Goal: Information Seeking & Learning: Check status

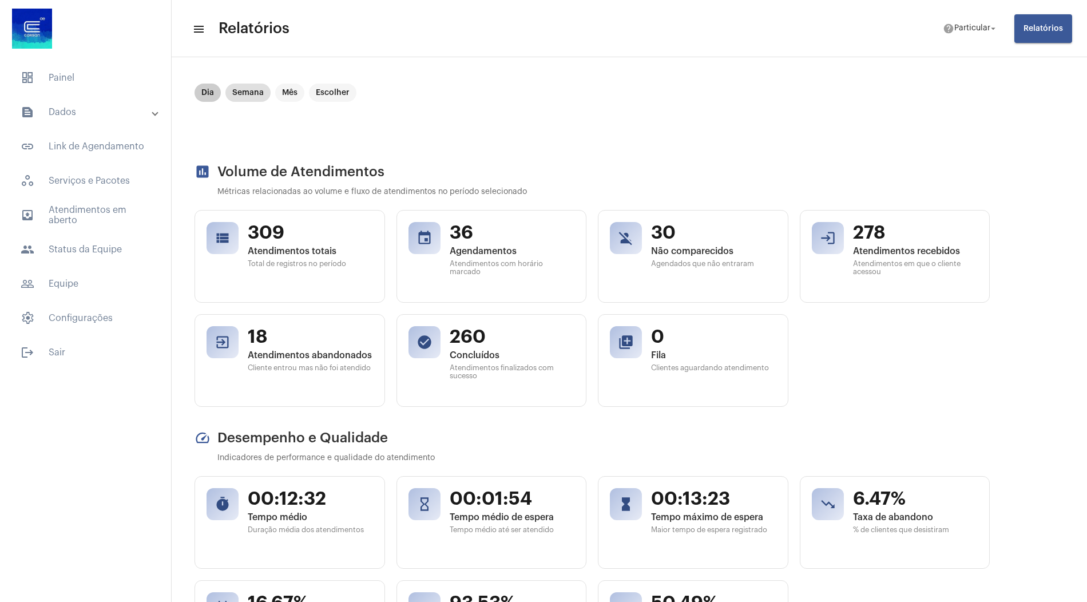
click at [204, 88] on mat-chip "Dia" at bounding box center [208, 93] width 26 height 18
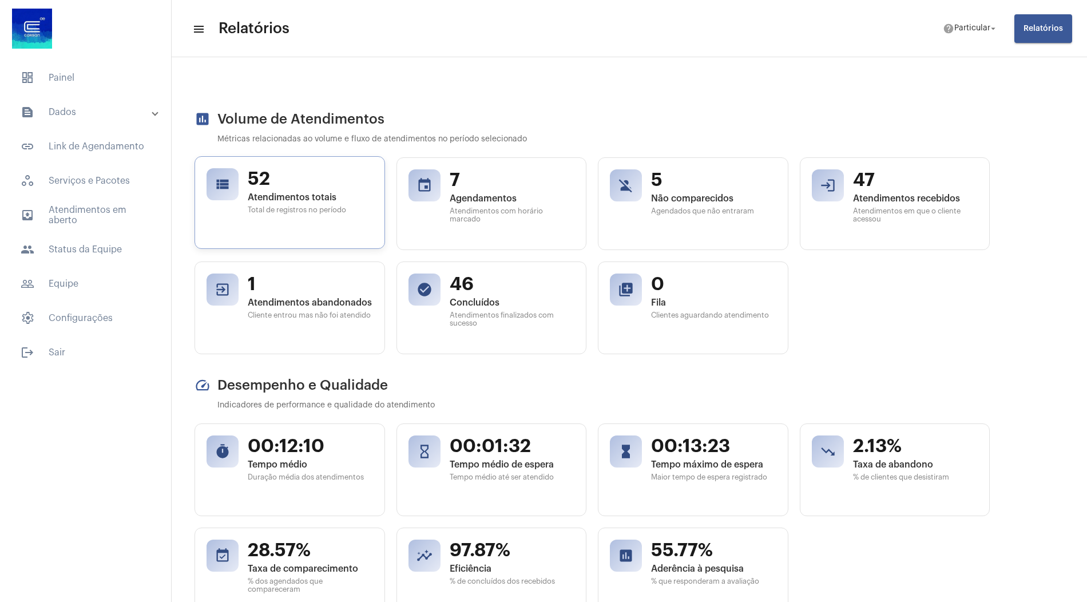
scroll to position [46, 0]
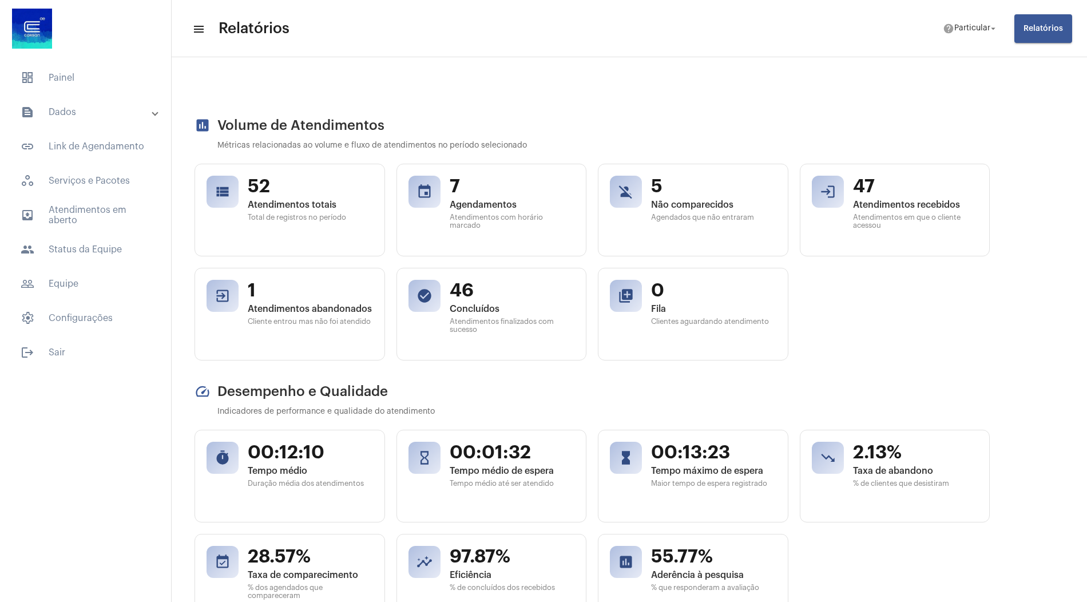
click at [113, 119] on mat-expansion-panel-header "text_snippet_outlined Dados" at bounding box center [89, 111] width 164 height 27
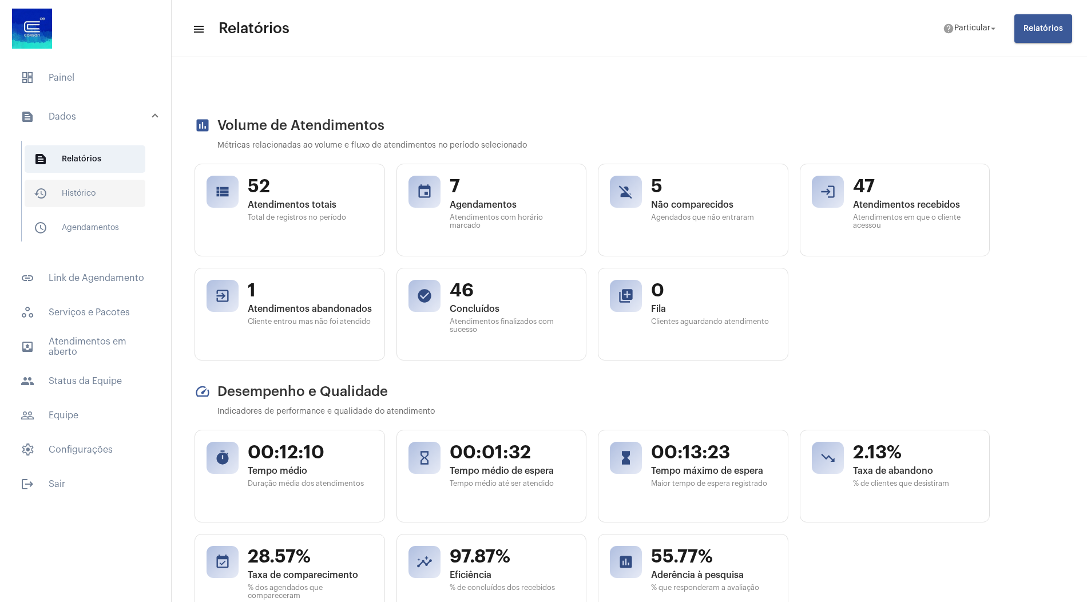
click at [95, 196] on span "history_outlined Histórico" at bounding box center [85, 193] width 121 height 27
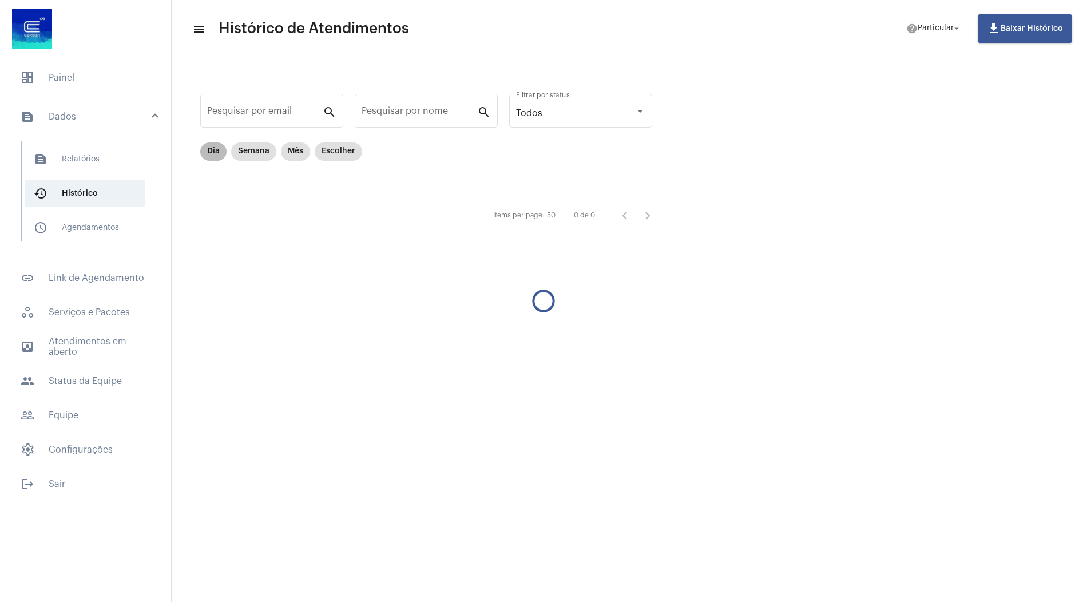
click at [217, 153] on mat-chip "Dia" at bounding box center [213, 151] width 26 height 18
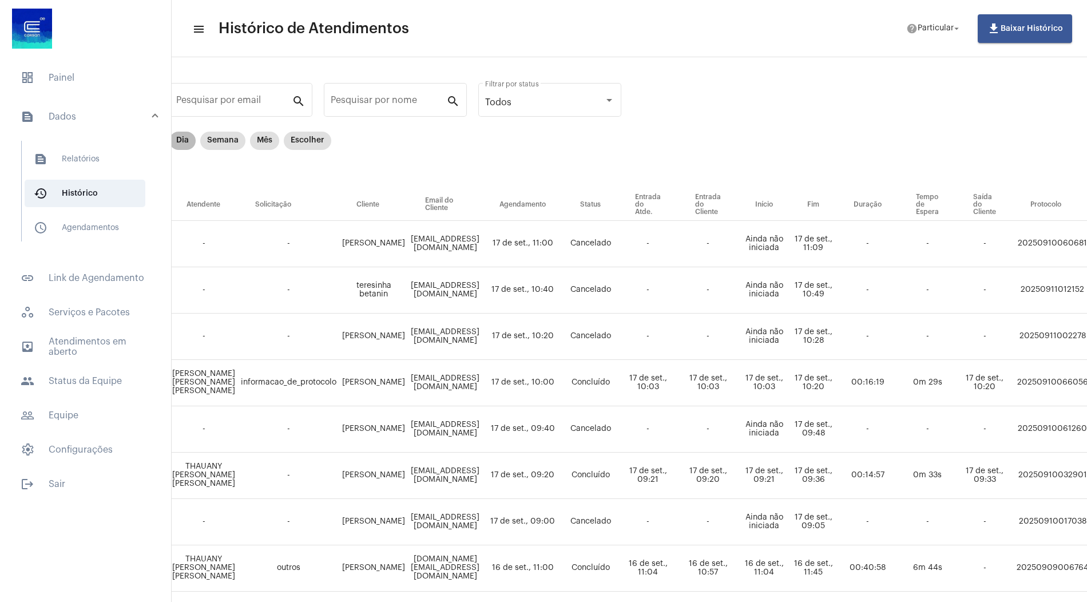
scroll to position [0, 31]
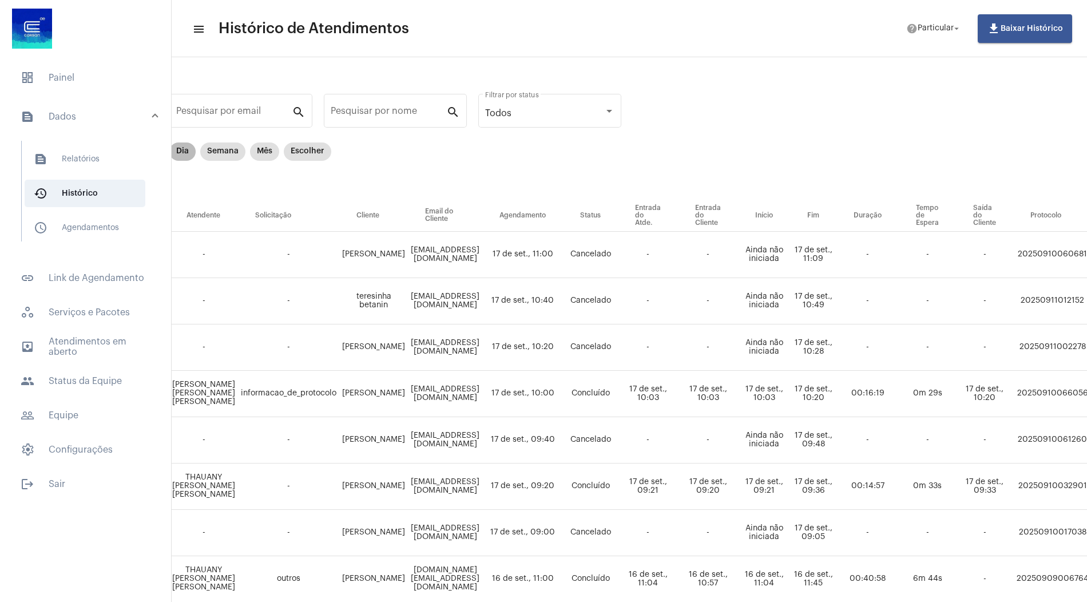
click at [180, 148] on mat-chip "Dia" at bounding box center [182, 151] width 26 height 18
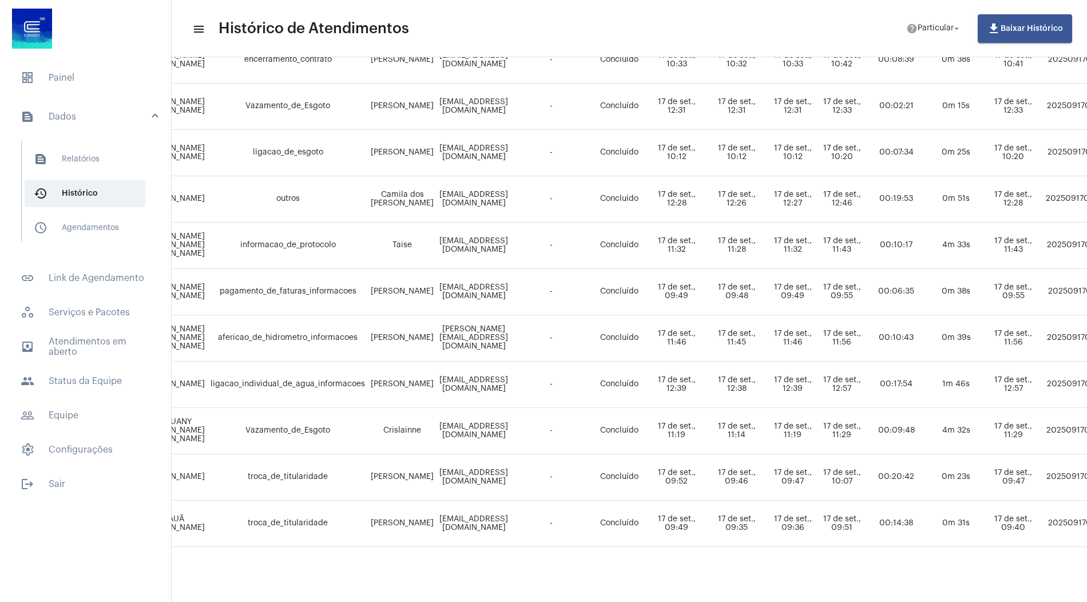
scroll to position [612, 404]
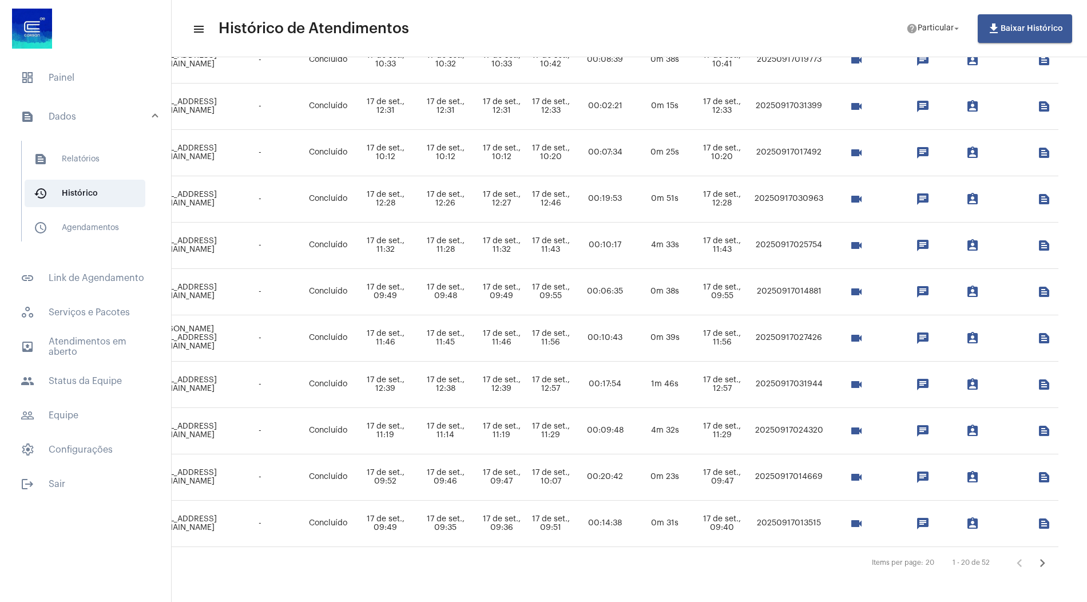
click at [1044, 559] on icon "Próxima página" at bounding box center [1042, 563] width 5 height 8
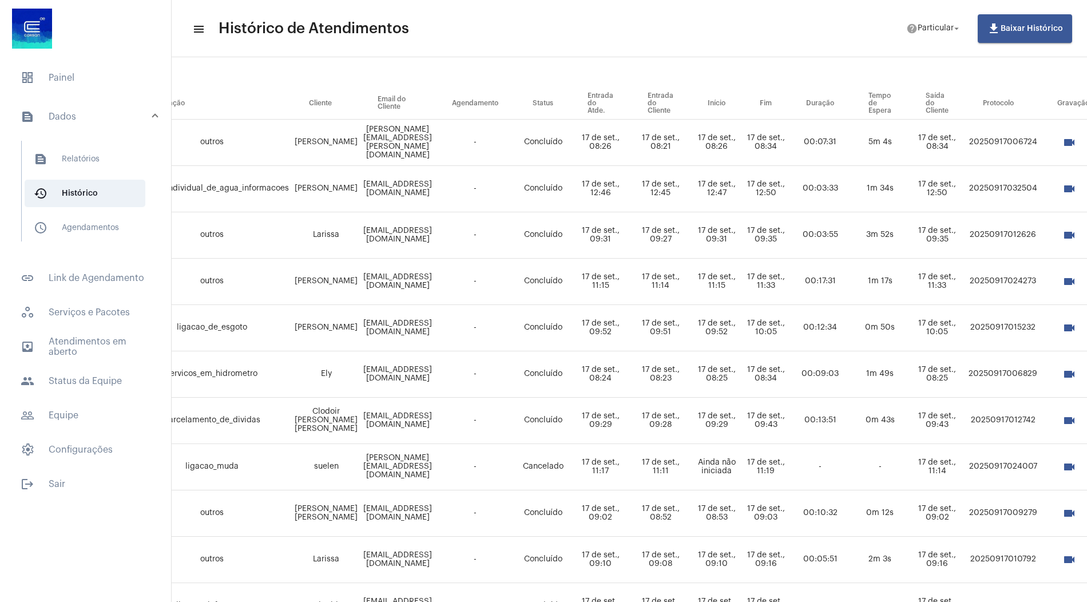
scroll to position [0, 137]
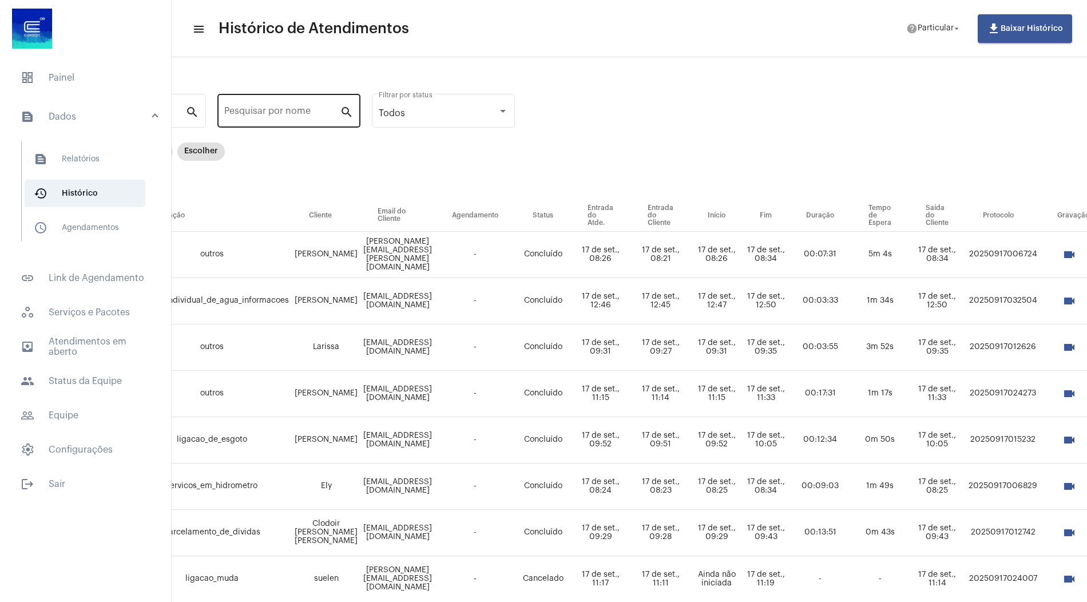
click at [291, 113] on input "Pesquisar por nome" at bounding box center [282, 113] width 116 height 10
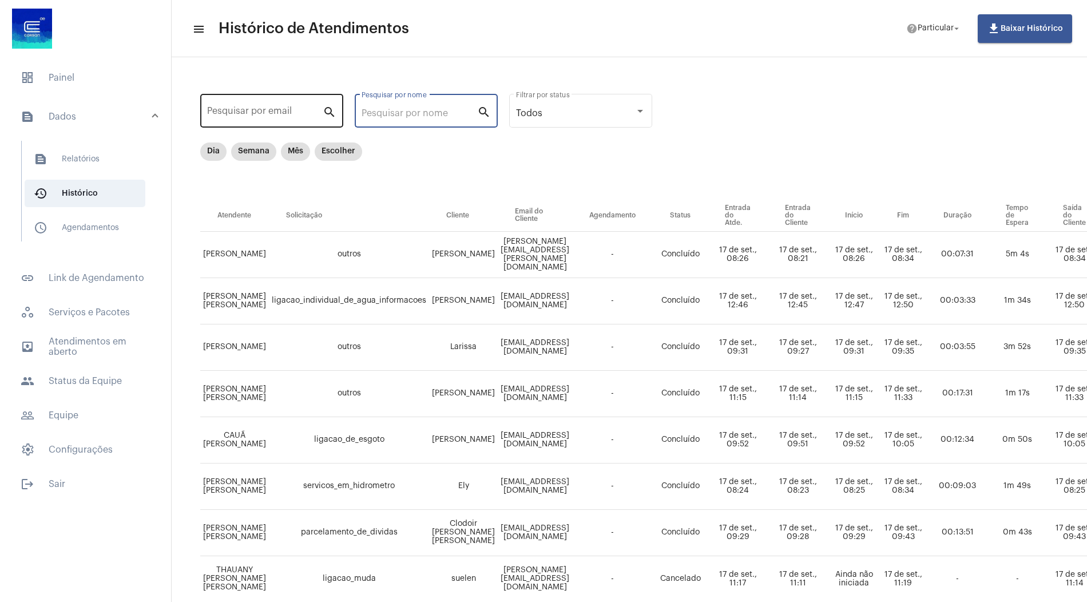
click at [283, 117] on input "Pesquisar por email" at bounding box center [265, 113] width 116 height 10
paste input "[PERSON_NAME][EMAIL_ADDRESS][DOMAIN_NAME]"
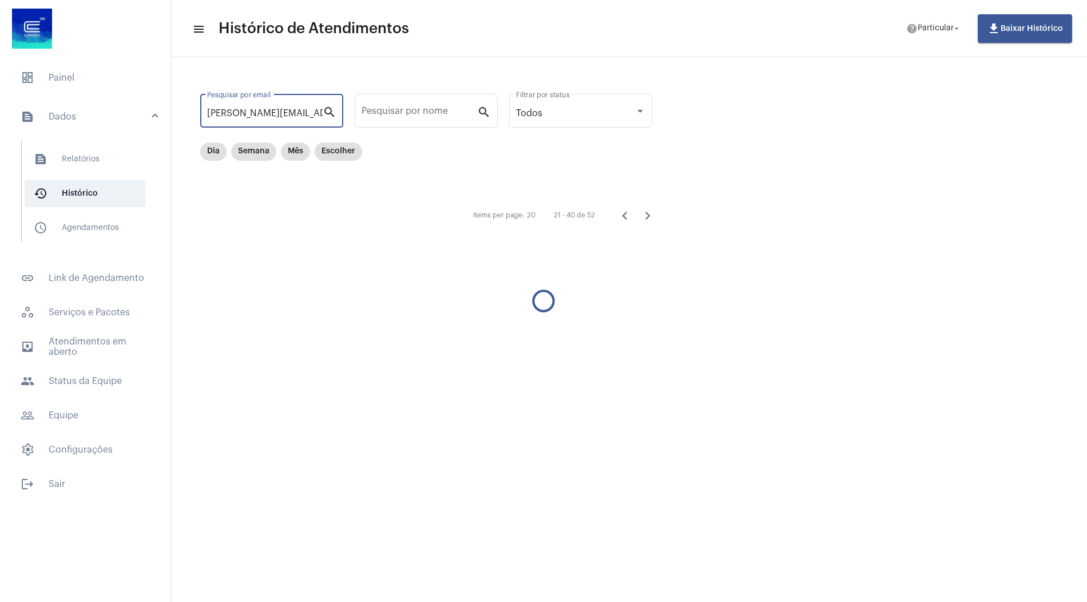
click at [197, 29] on mat-icon "menu" at bounding box center [197, 29] width 11 height 14
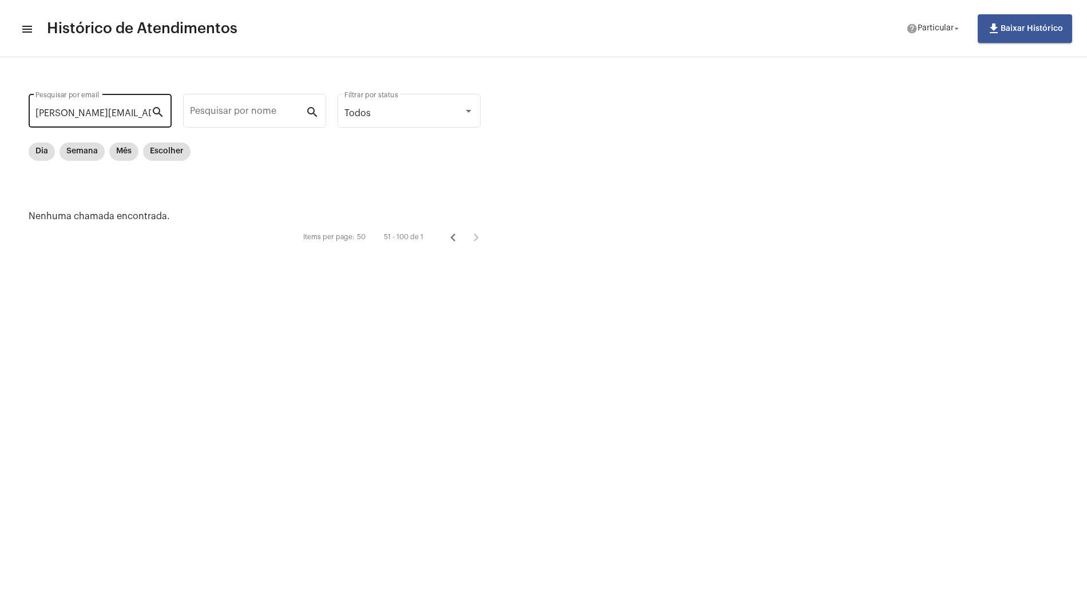
click at [104, 104] on div "Ferreira.sih1@gmail.com Pesquisar por email" at bounding box center [93, 110] width 116 height 36
click at [45, 152] on mat-chip "Dia" at bounding box center [42, 151] width 26 height 18
click at [109, 111] on input "[PERSON_NAME][EMAIL_ADDRESS][DOMAIN_NAME]" at bounding box center [93, 113] width 116 height 10
click at [380, 153] on div "Dia Semana Mês Escolher" at bounding box center [260, 170] width 463 height 57
click at [80, 114] on input "ferreira.sih1@gmail.com" at bounding box center [93, 113] width 116 height 10
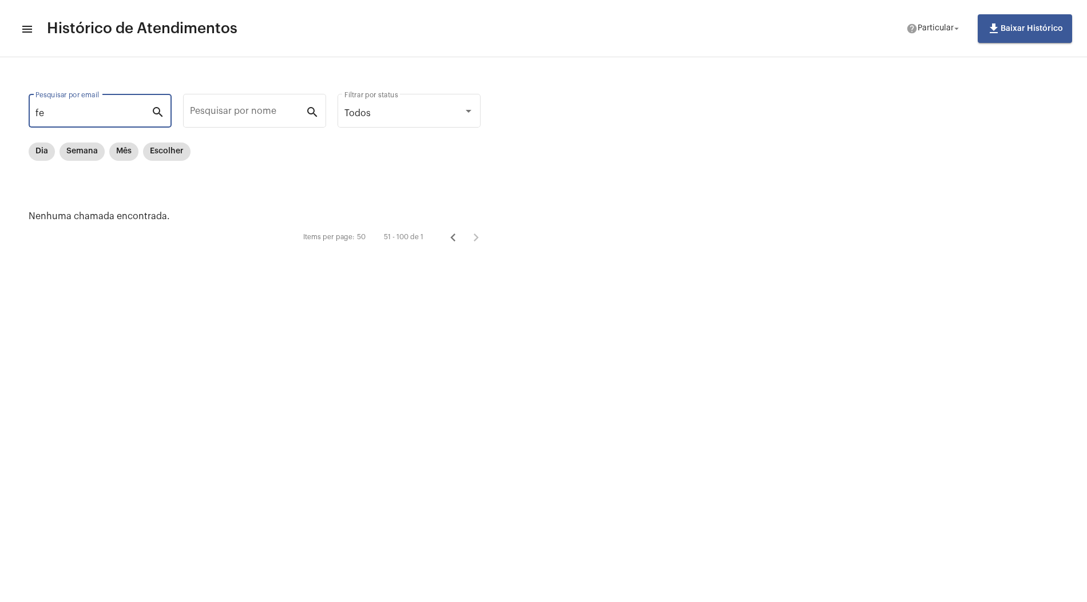
type input "f"
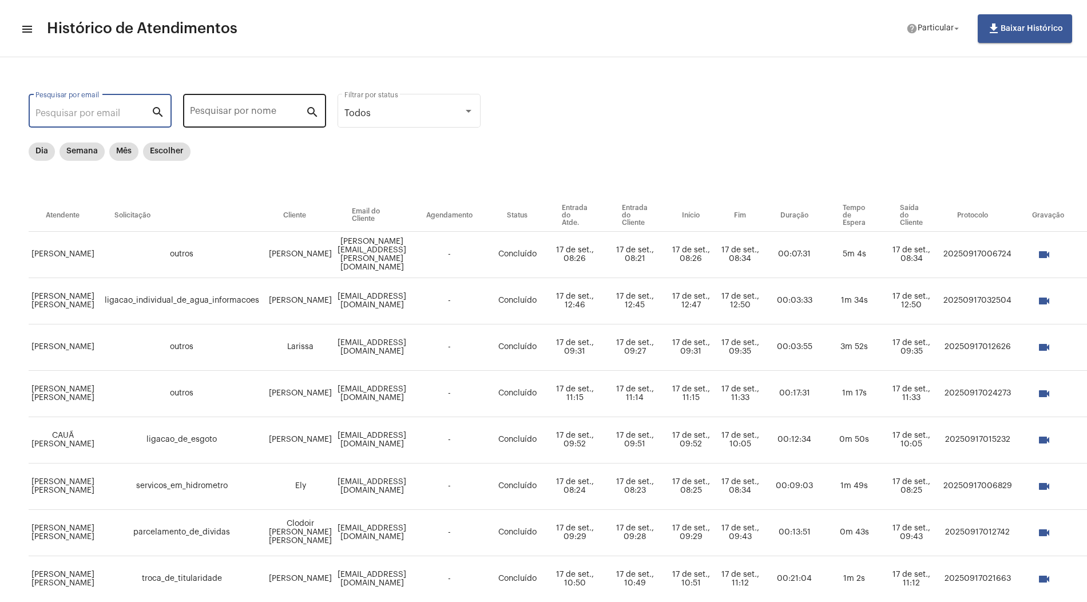
click at [239, 118] on input "Pesquisar por nome" at bounding box center [248, 113] width 116 height 10
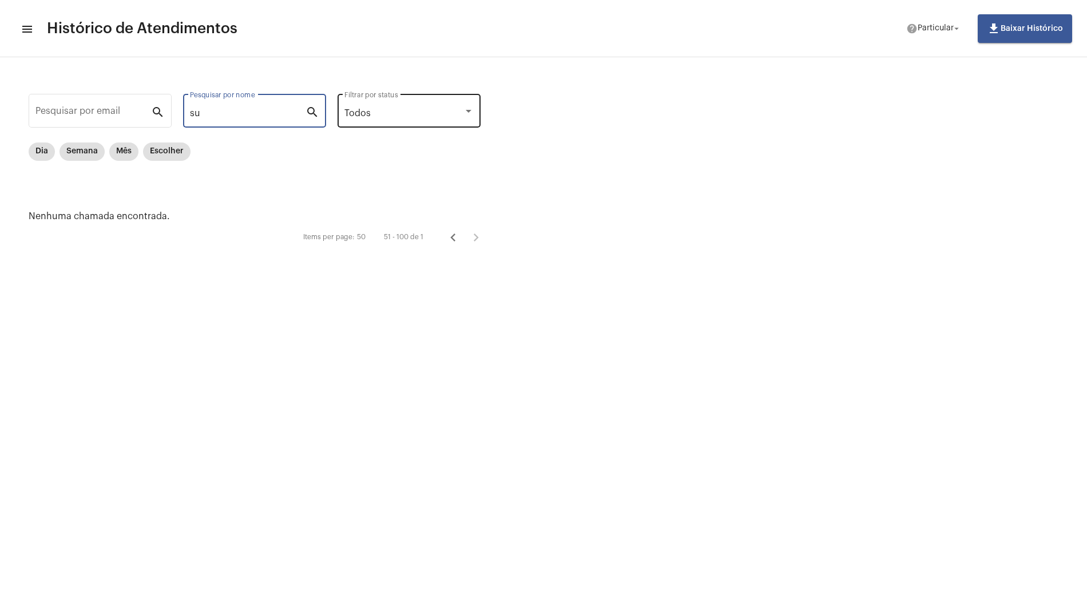
type input "s"
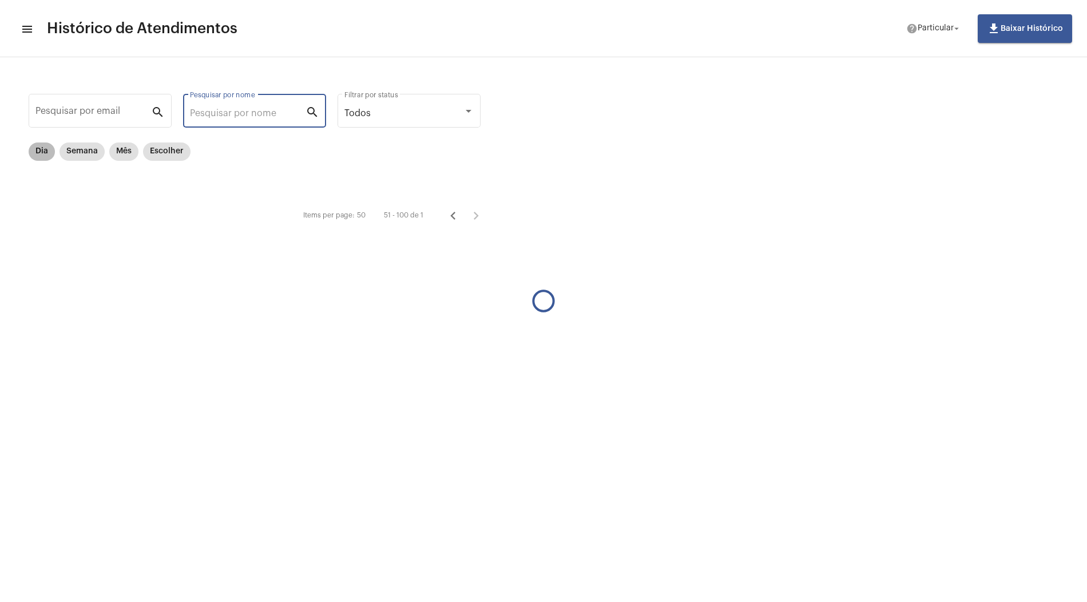
click at [41, 148] on mat-chip "Dia" at bounding box center [42, 151] width 26 height 18
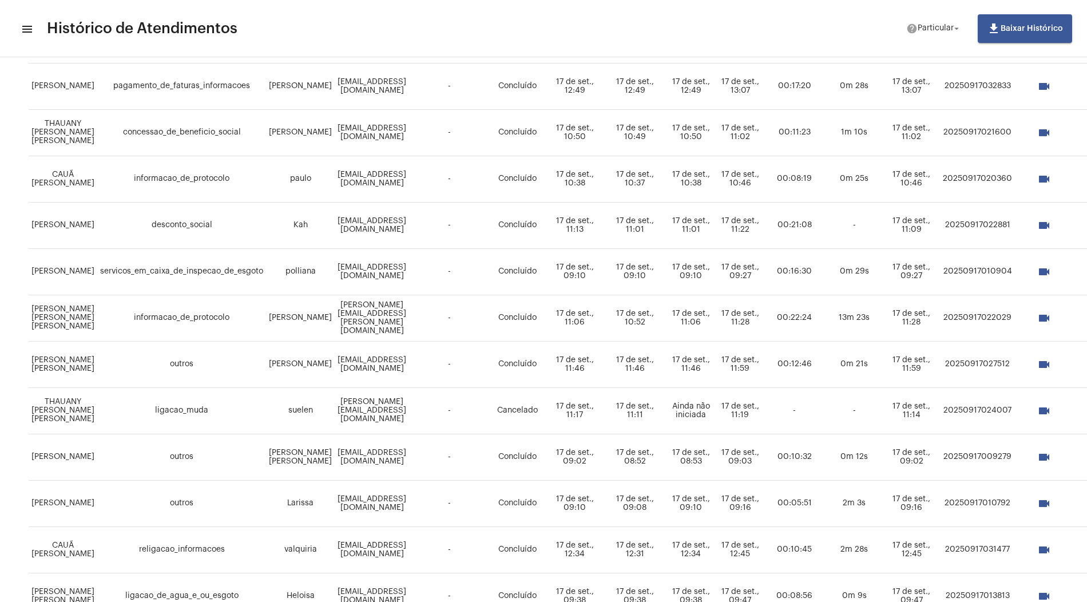
scroll to position [538, 0]
drag, startPoint x: 435, startPoint y: 407, endPoint x: 344, endPoint y: 409, distance: 91.6
click at [344, 409] on td "[PERSON_NAME][EMAIL_ADDRESS][DOMAIN_NAME]" at bounding box center [372, 412] width 74 height 46
drag, startPoint x: 434, startPoint y: 406, endPoint x: 343, endPoint y: 409, distance: 91.6
click at [343, 409] on td "[PERSON_NAME][EMAIL_ADDRESS][DOMAIN_NAME]" at bounding box center [372, 412] width 74 height 46
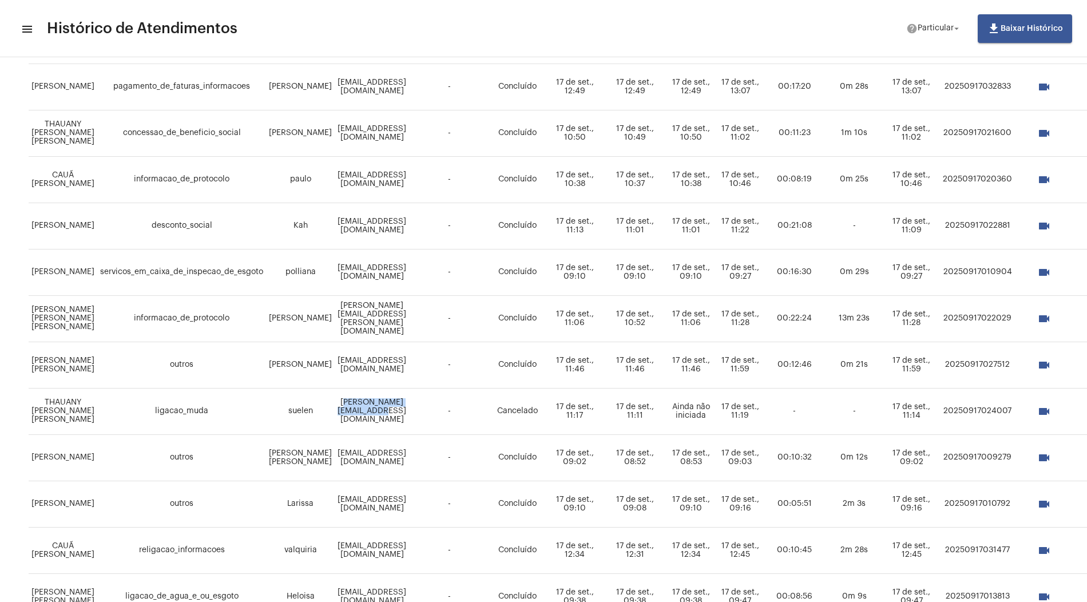
copy td "[PERSON_NAME][EMAIL_ADDRESS][DOMAIN_NAME]"
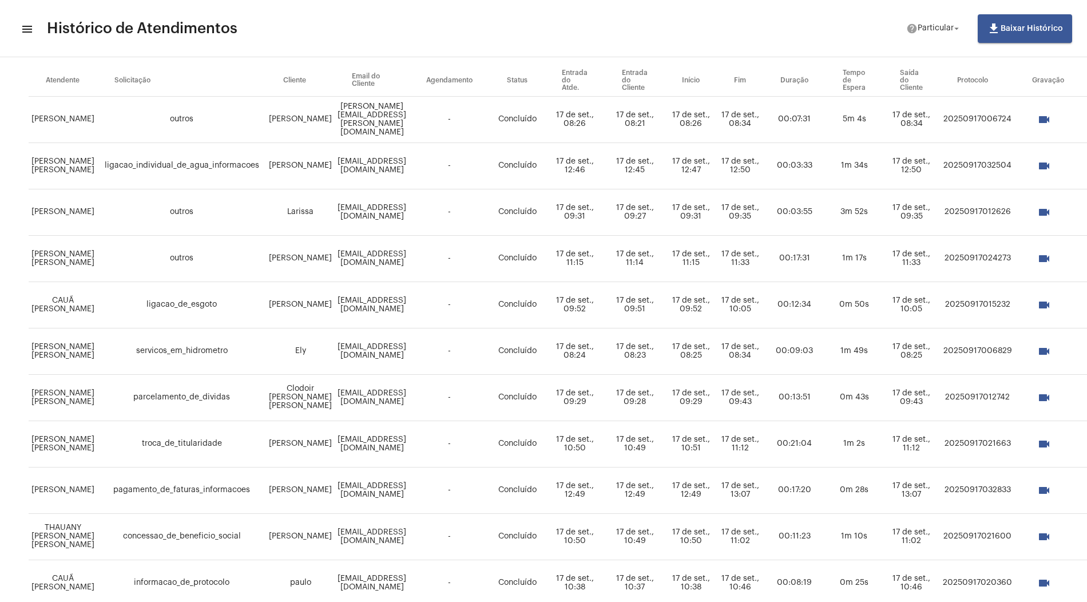
scroll to position [0, 0]
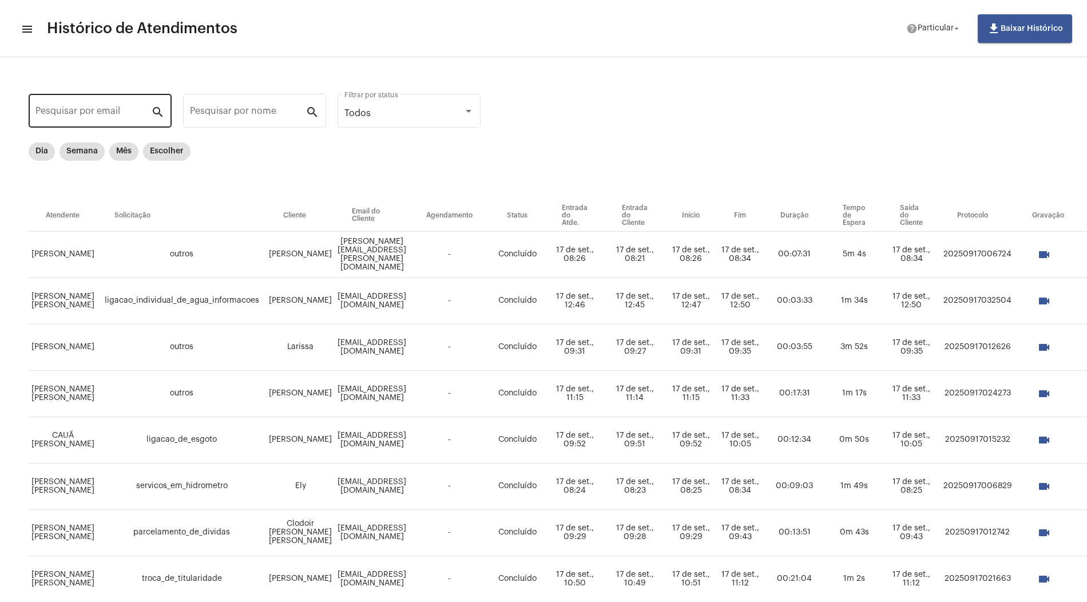
click at [80, 106] on div "Pesquisar por email" at bounding box center [93, 110] width 116 height 36
paste input "[PERSON_NAME][EMAIL_ADDRESS][DOMAIN_NAME]"
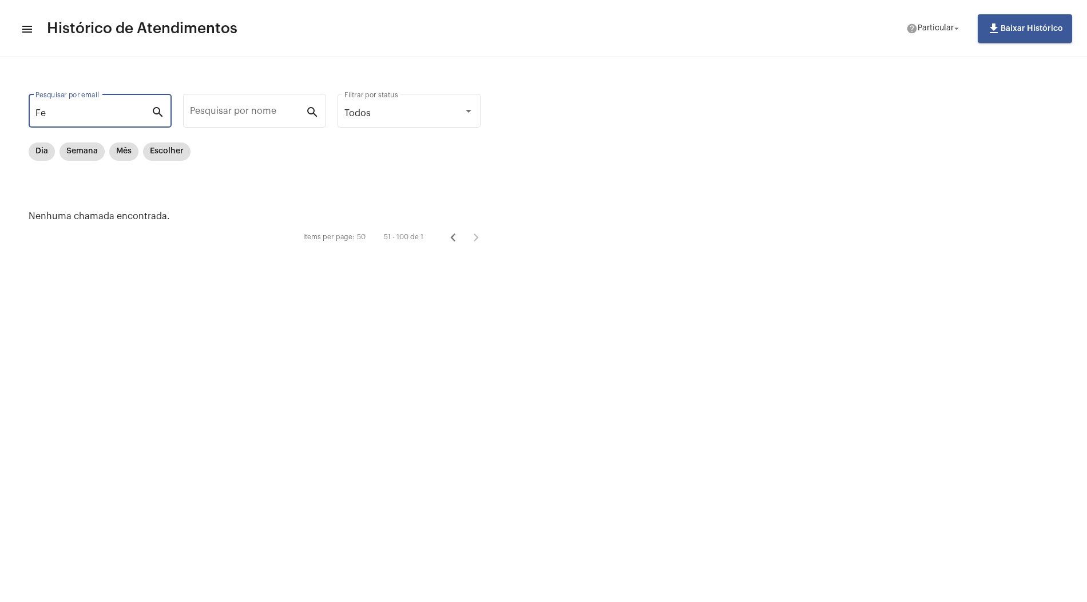
type input "F"
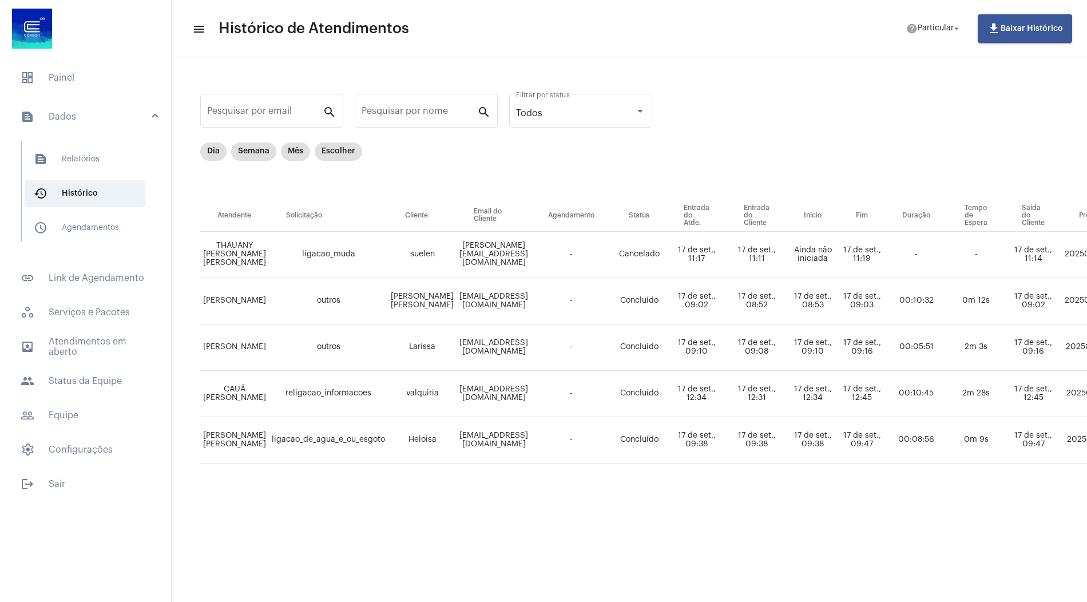
click at [198, 33] on mat-icon "menu" at bounding box center [197, 29] width 11 height 14
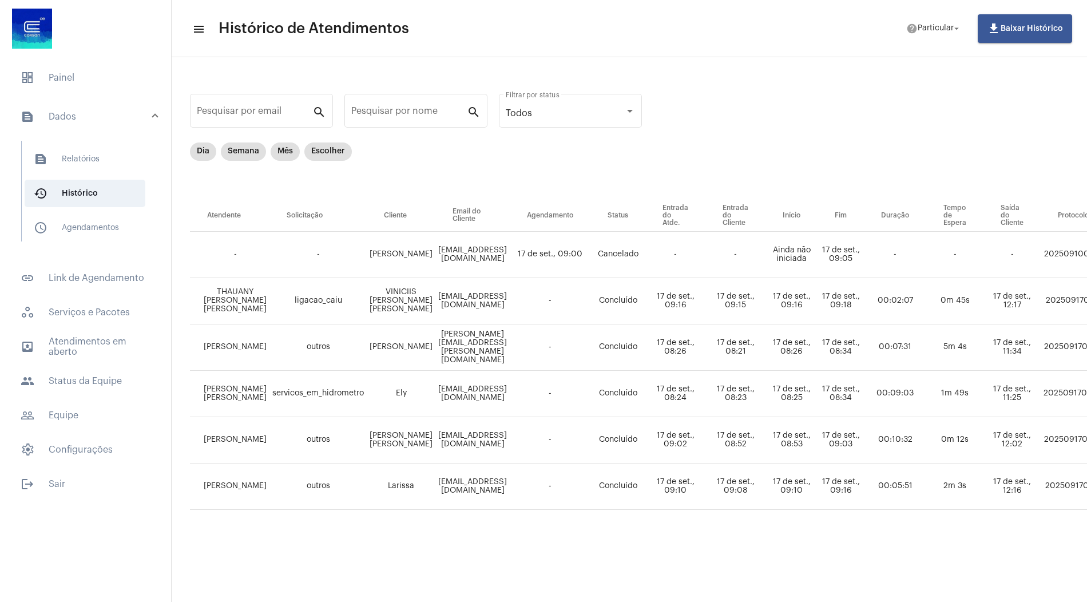
scroll to position [0, 12]
click at [204, 151] on mat-chip "Dia" at bounding box center [201, 151] width 26 height 18
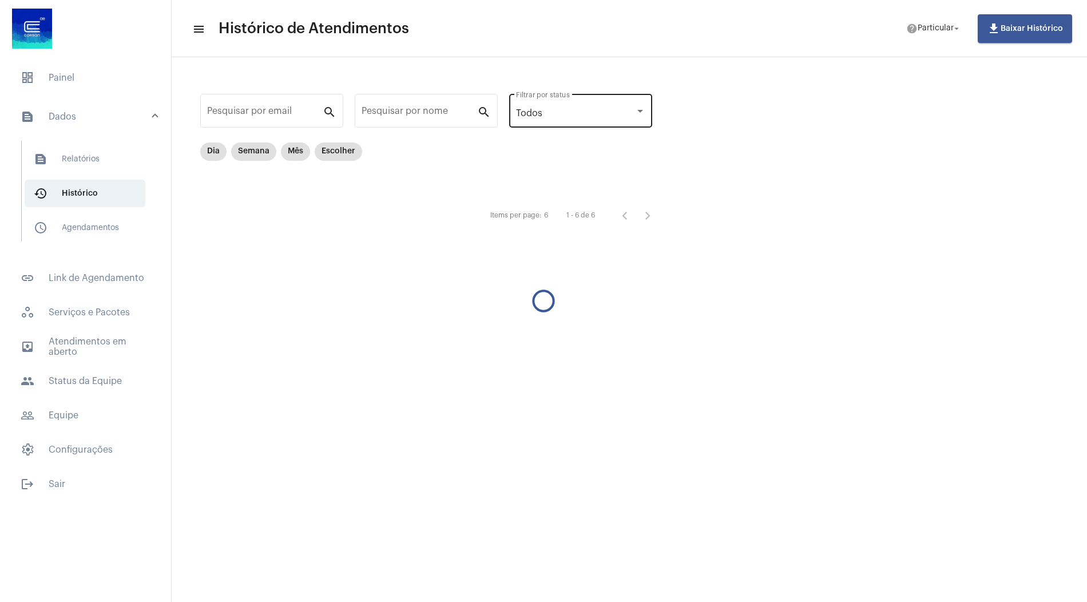
click at [549, 124] on div "Todos Filtrar por status" at bounding box center [580, 110] width 129 height 36
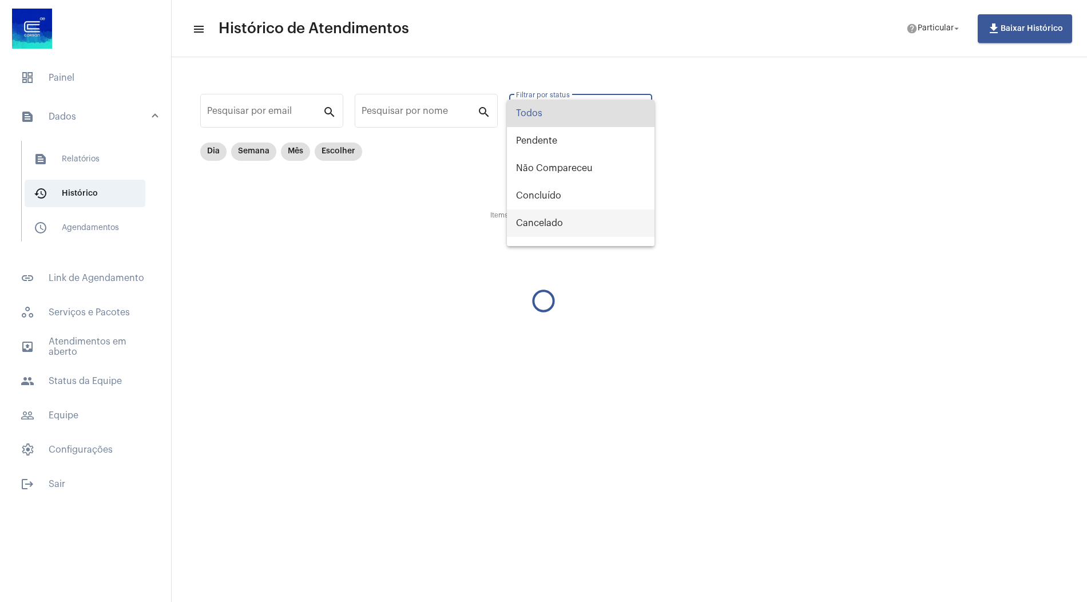
click at [546, 229] on span "Cancelado" at bounding box center [580, 222] width 129 height 27
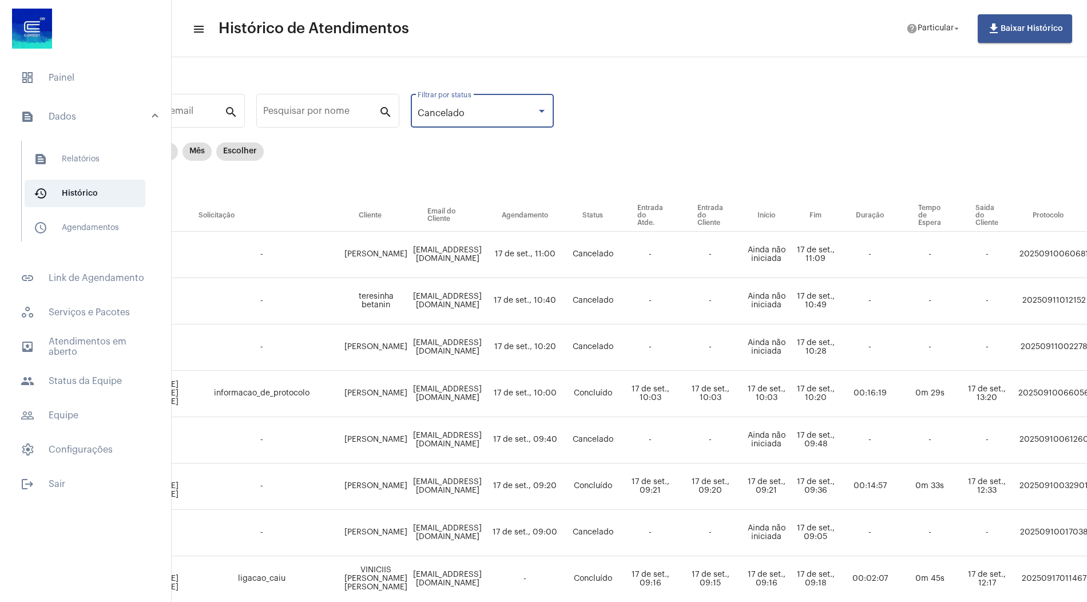
scroll to position [0, 102]
click at [473, 112] on div "Cancelado" at bounding box center [473, 113] width 119 height 10
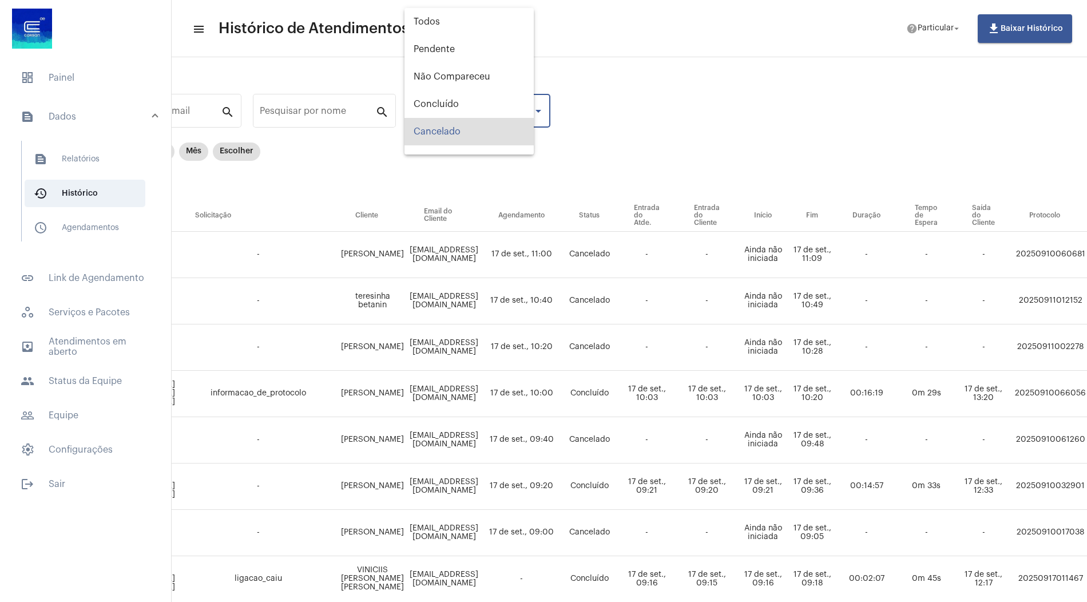
scroll to position [18, 0]
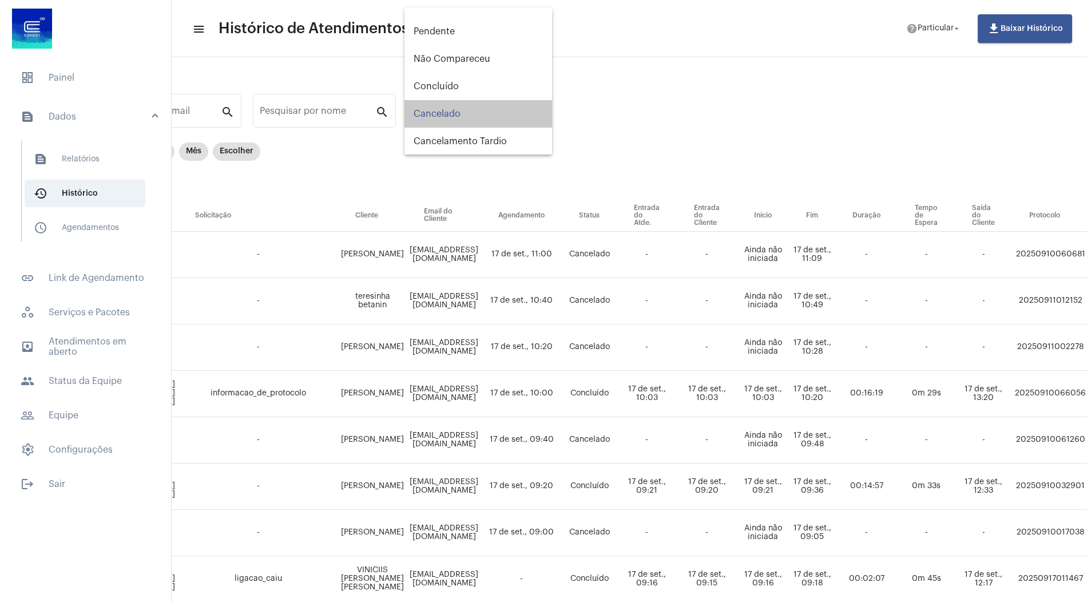
click at [463, 109] on span "Cancelado" at bounding box center [478, 113] width 129 height 27
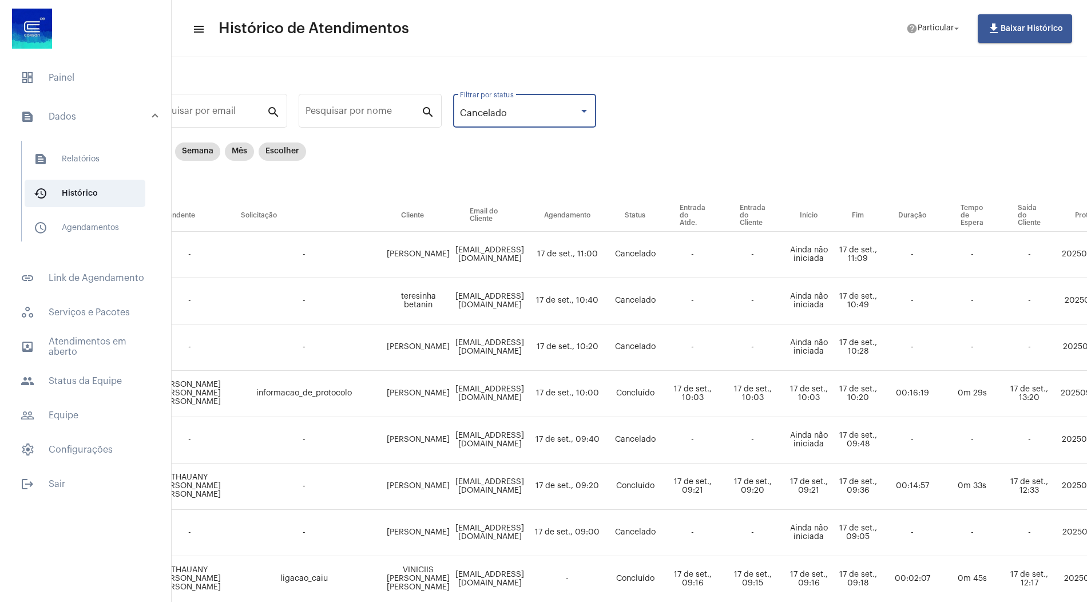
scroll to position [0, 0]
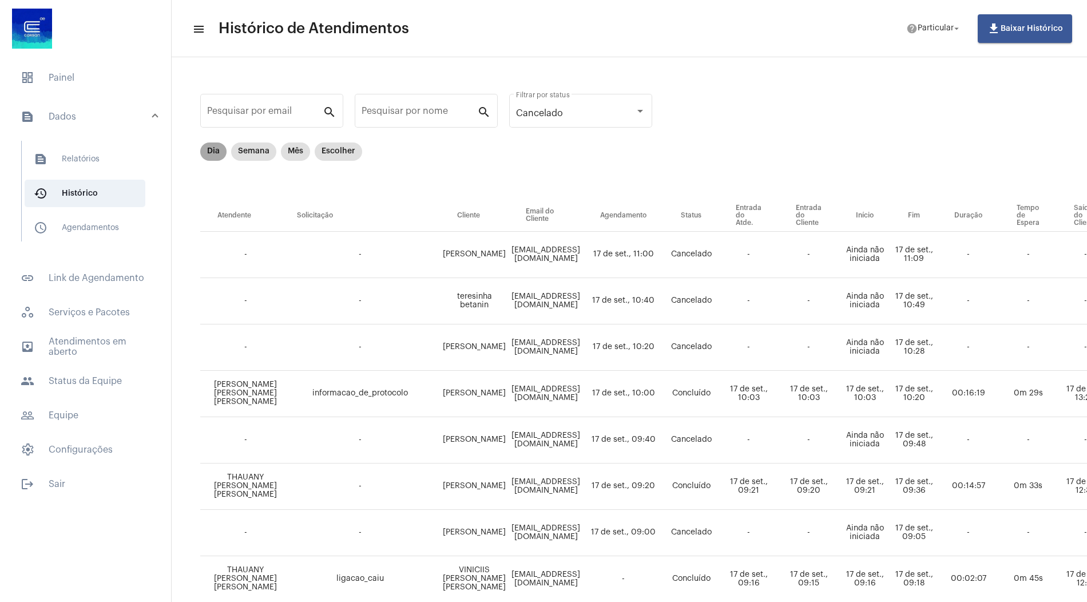
click at [214, 156] on mat-chip "Dia" at bounding box center [213, 151] width 26 height 18
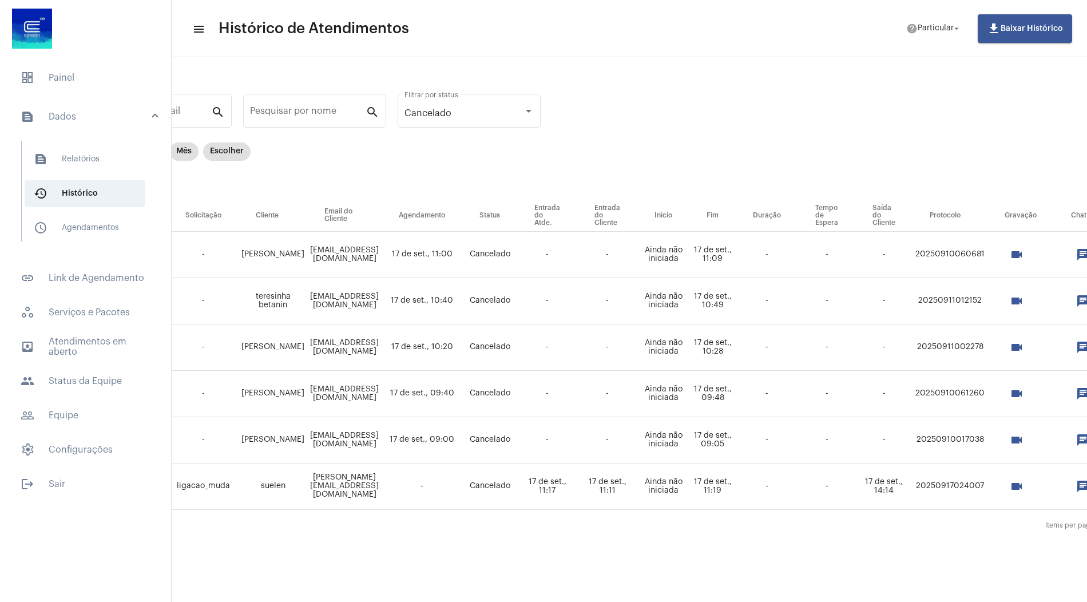
scroll to position [0, 130]
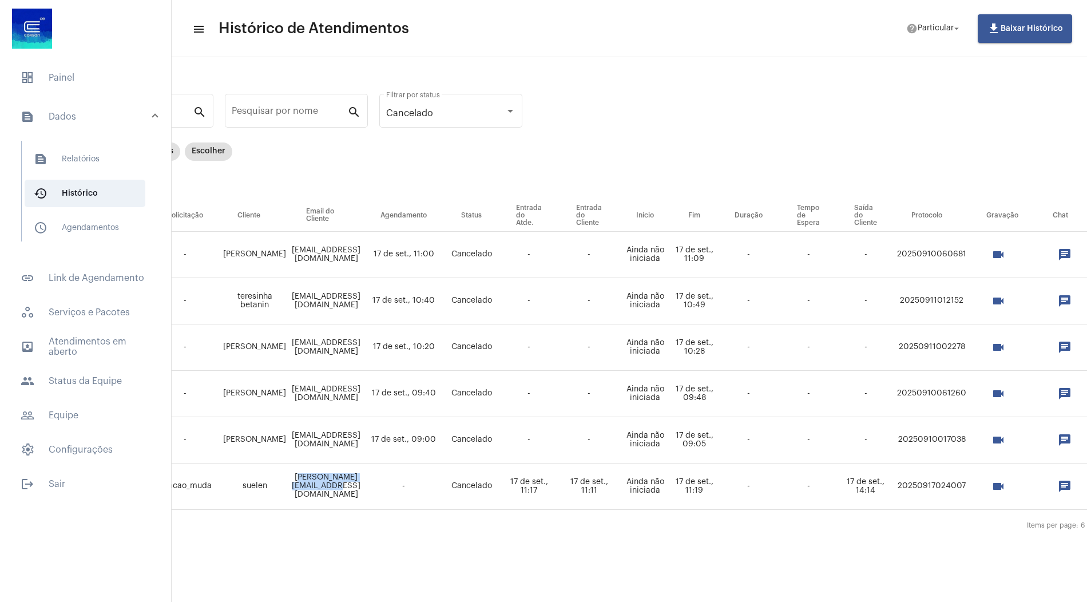
drag, startPoint x: 385, startPoint y: 486, endPoint x: 289, endPoint y: 485, distance: 95.6
click at [289, 485] on td "[PERSON_NAME][EMAIL_ADDRESS][DOMAIN_NAME]" at bounding box center [326, 486] width 74 height 46
copy td "[PERSON_NAME][EMAIL_ADDRESS][DOMAIN_NAME]"
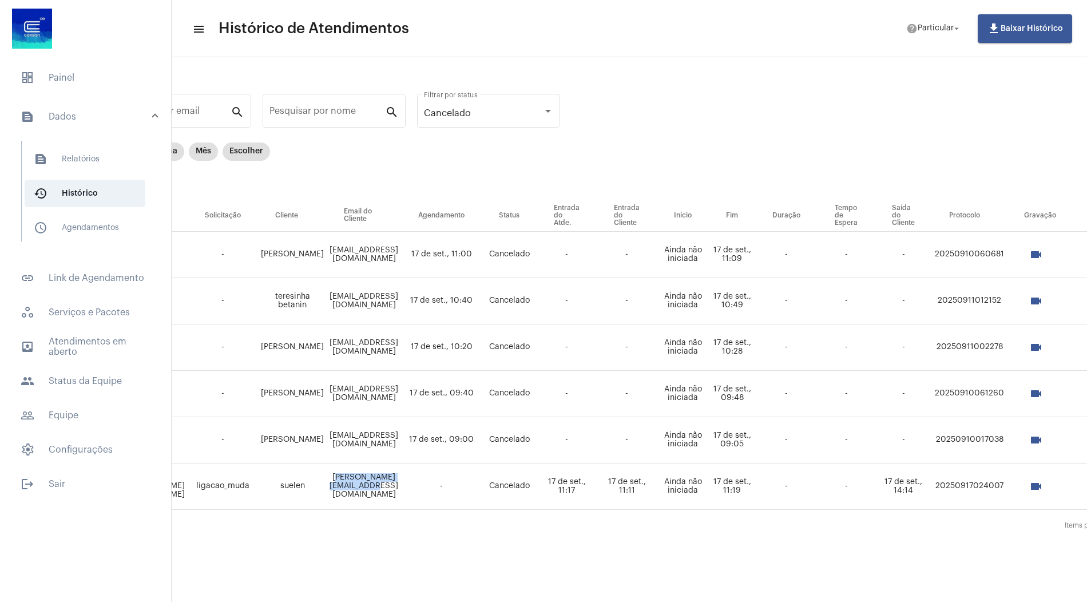
scroll to position [0, 0]
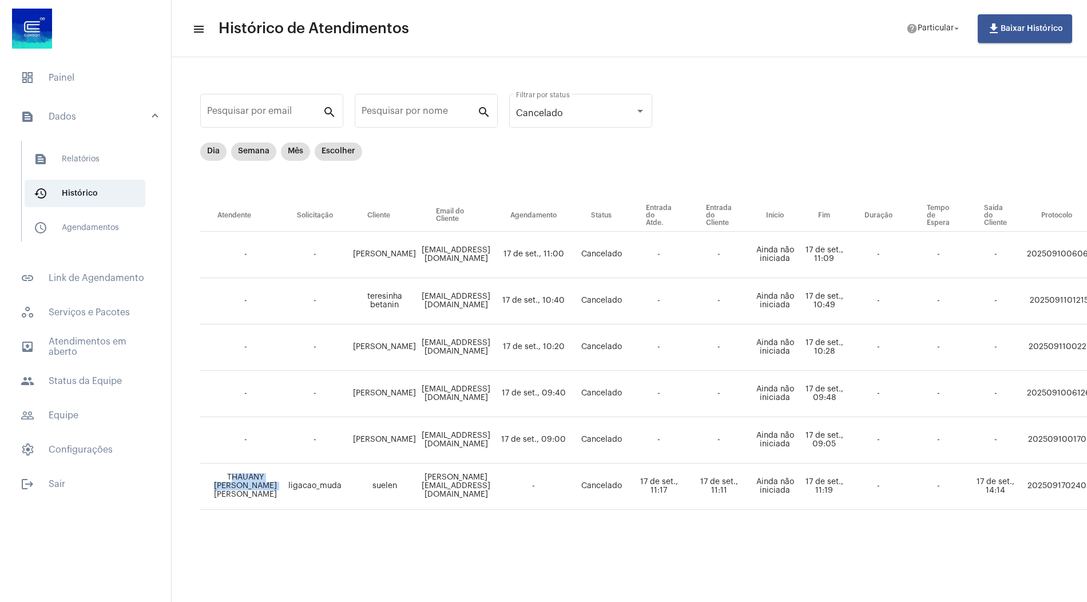
drag, startPoint x: 253, startPoint y: 492, endPoint x: 225, endPoint y: 470, distance: 35.5
click at [225, 470] on td "THAUANY [PERSON_NAME] [PERSON_NAME]" at bounding box center [240, 486] width 80 height 46
copy td "THAUANY [PERSON_NAME] [PERSON_NAME]"
click at [69, 379] on span "people Status da Equipe" at bounding box center [85, 380] width 148 height 27
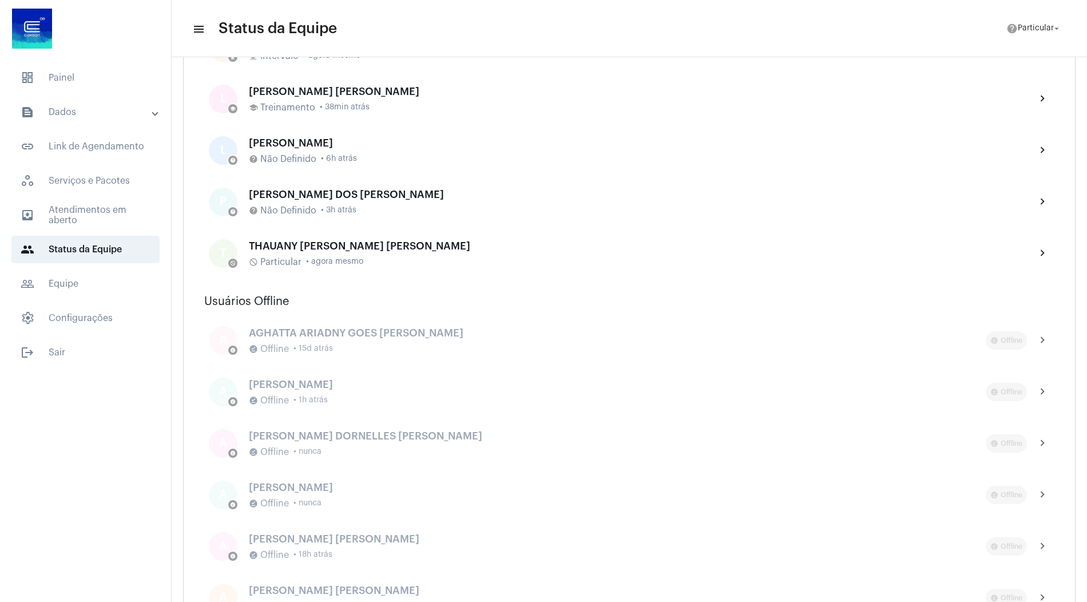
scroll to position [663, 0]
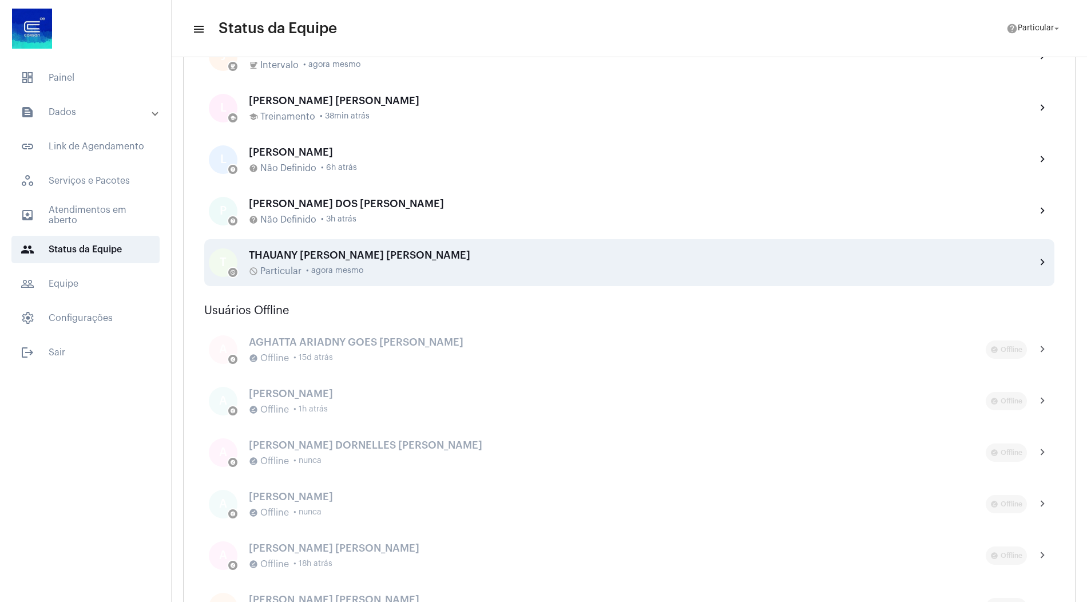
click at [348, 252] on div "THAUANY [PERSON_NAME] [PERSON_NAME]" at bounding box center [638, 254] width 778 height 11
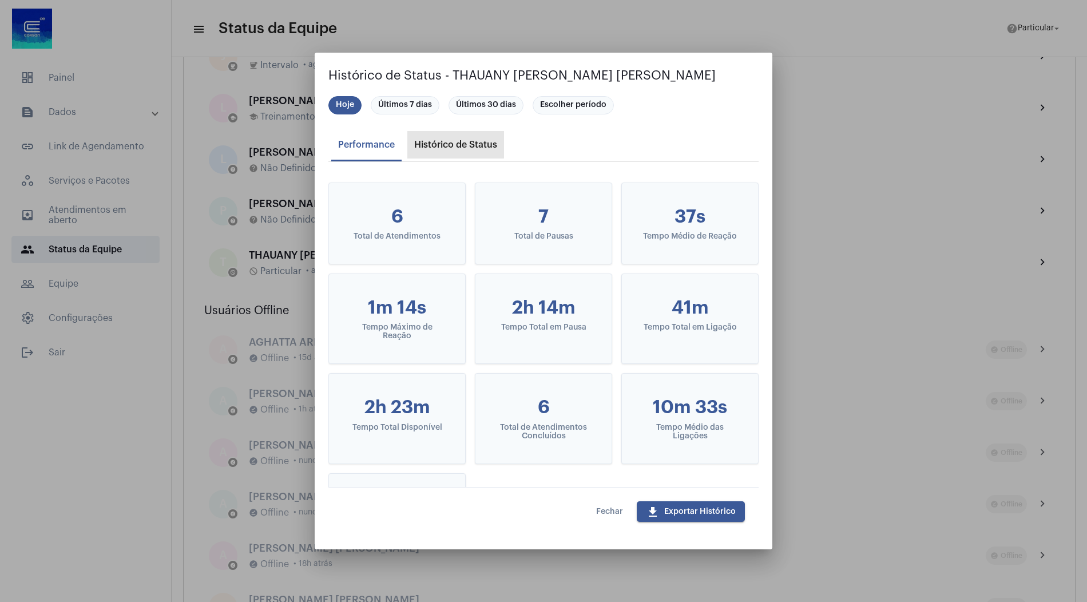
click at [437, 144] on div "Histórico de Status" at bounding box center [455, 145] width 83 height 10
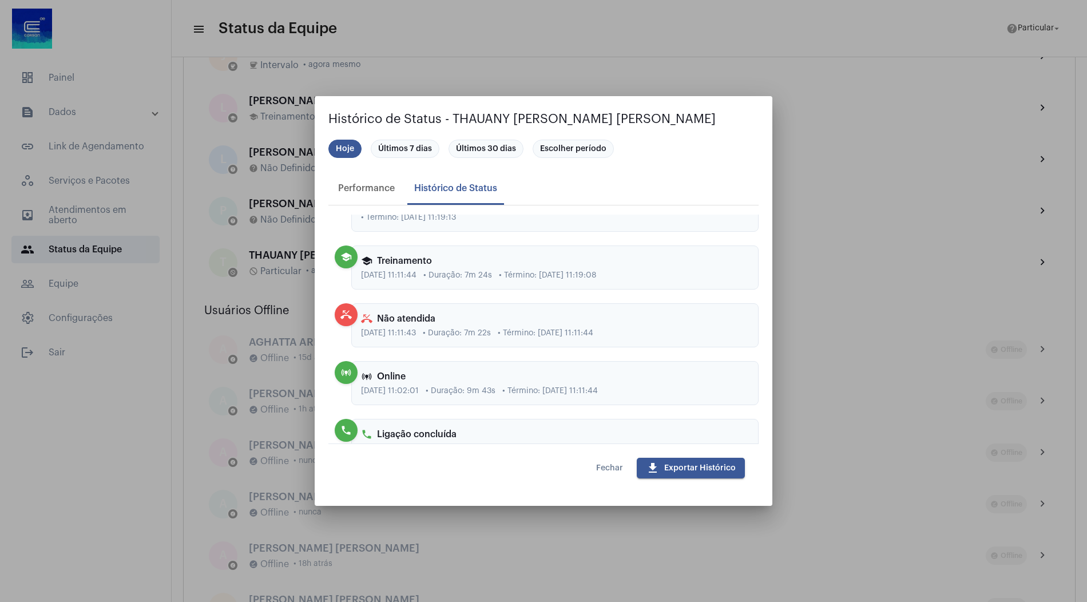
scroll to position [409, 0]
drag, startPoint x: 433, startPoint y: 335, endPoint x: 401, endPoint y: 336, distance: 32.6
click at [401, 336] on span "[DATE] 11:11:43" at bounding box center [388, 334] width 55 height 9
click at [415, 336] on span "[DATE] 11:11:43" at bounding box center [388, 334] width 55 height 9
click at [373, 192] on div "Performance" at bounding box center [366, 188] width 57 height 10
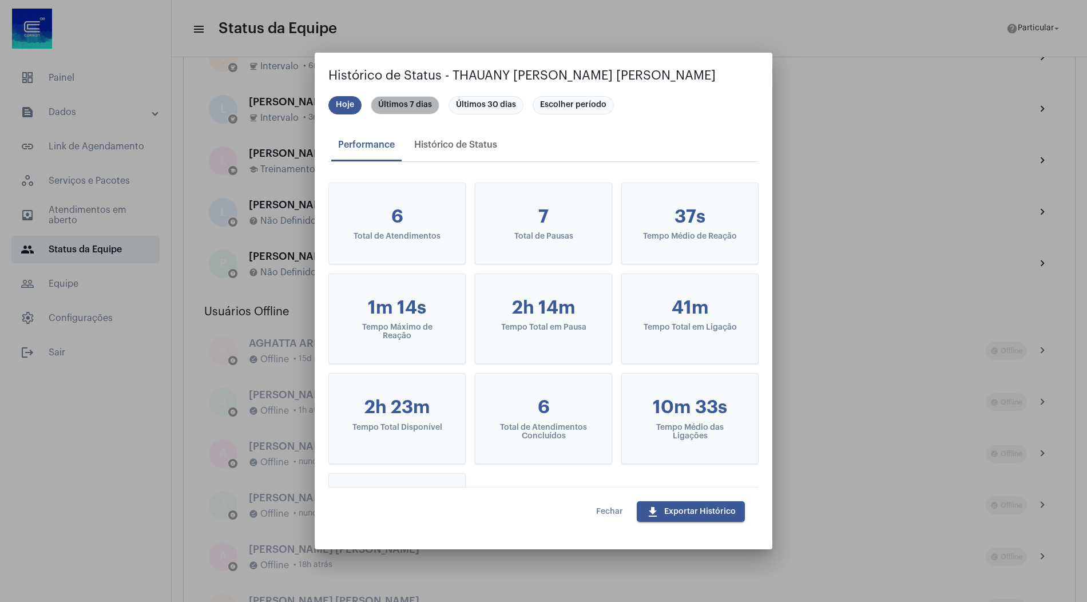
click at [391, 112] on mat-chip "Últimos 7 dias" at bounding box center [405, 105] width 69 height 18
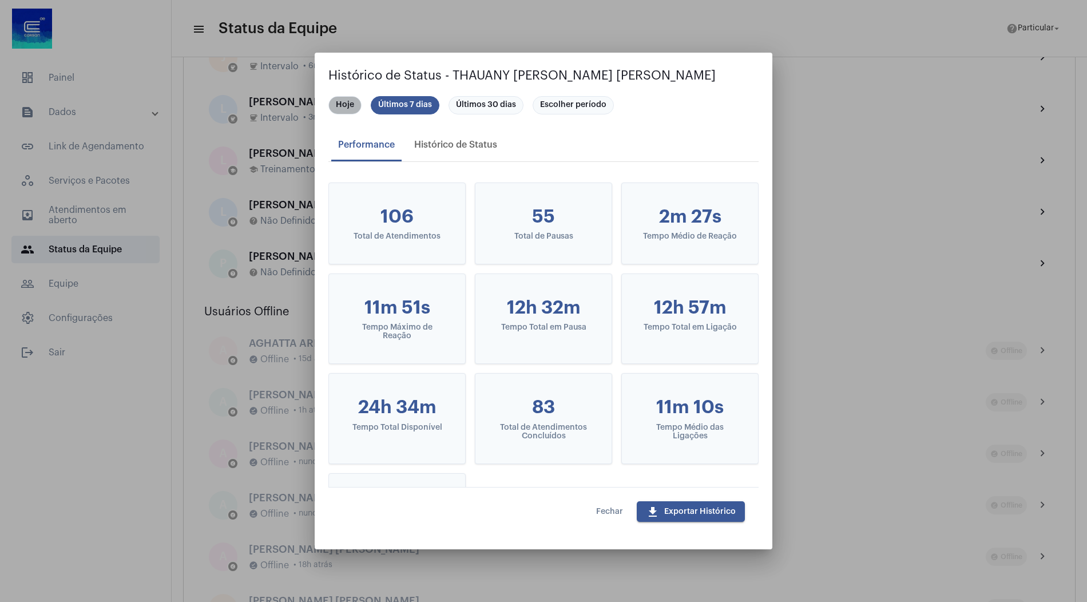
click at [348, 105] on mat-chip "Hoje" at bounding box center [344, 105] width 33 height 18
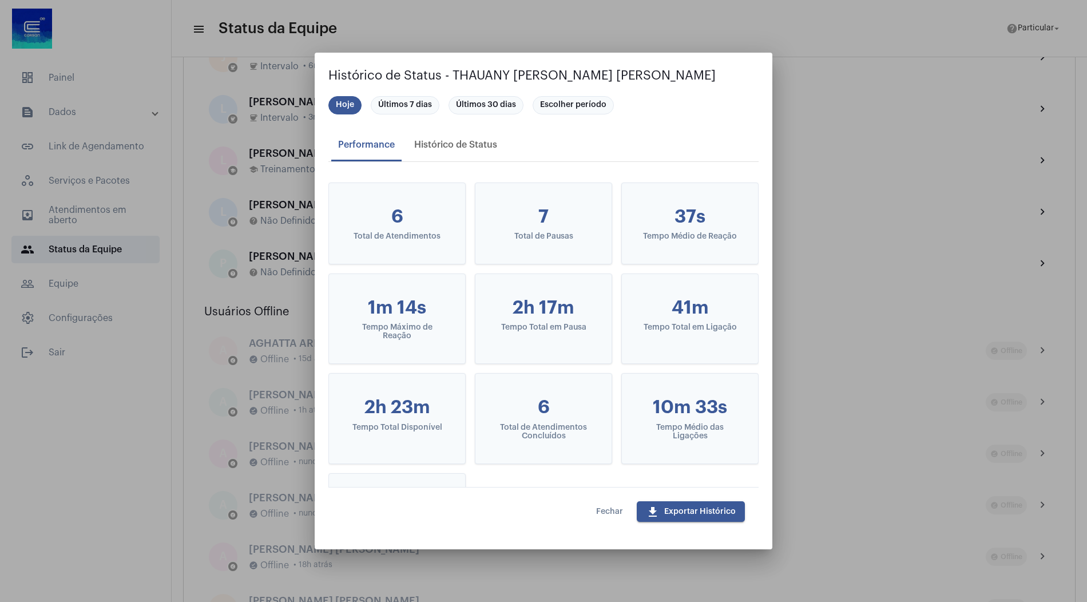
click at [616, 516] on button "Fechar" at bounding box center [609, 511] width 45 height 21
